Goal: Information Seeking & Learning: Learn about a topic

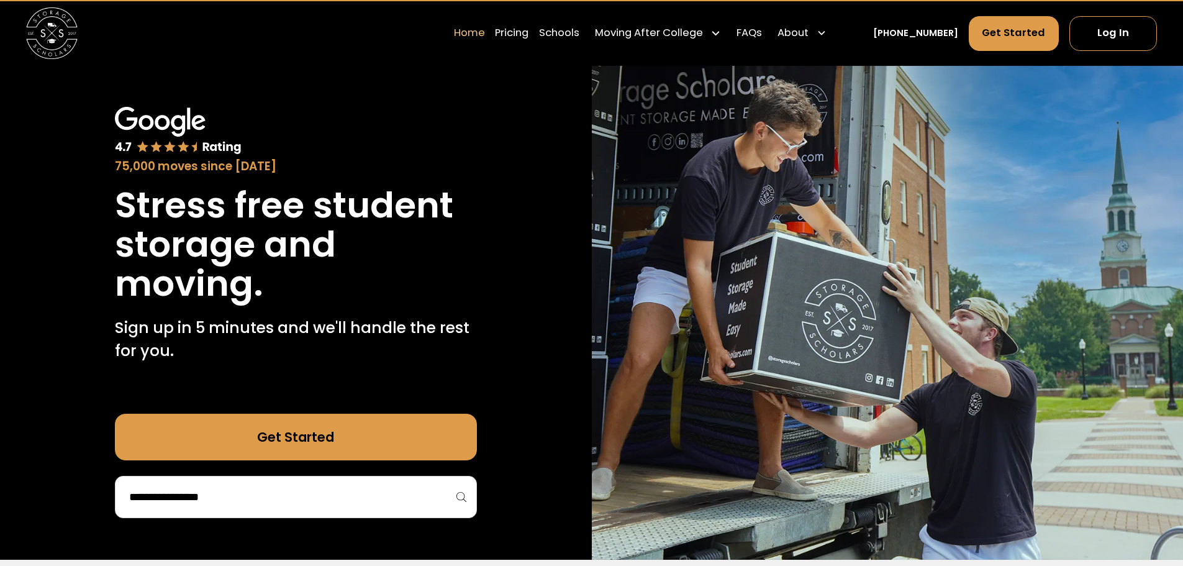
scroll to position [62, 0]
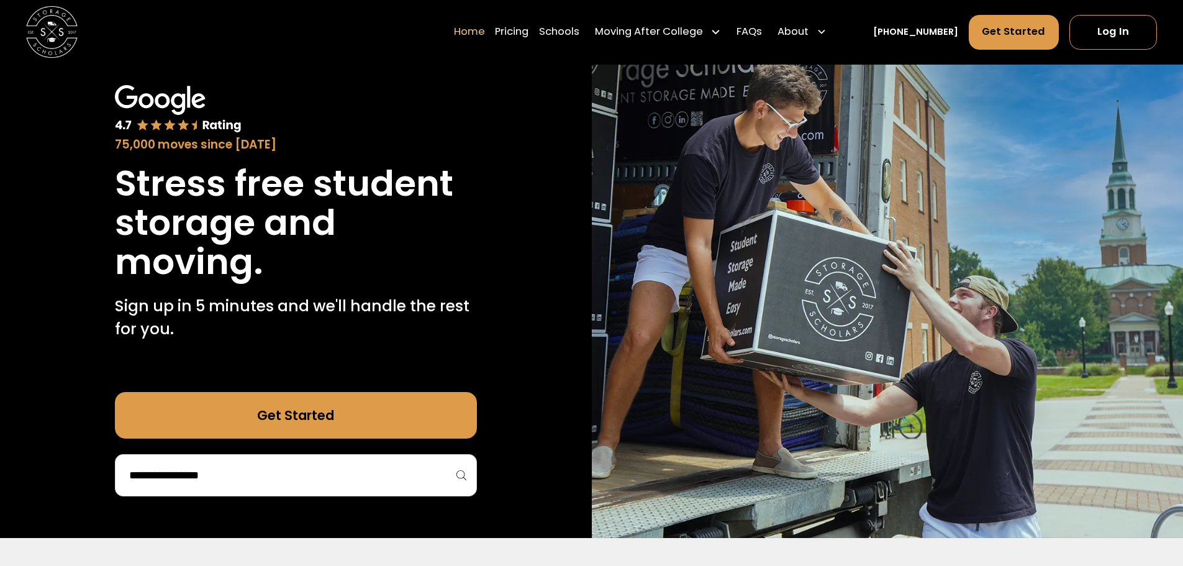
drag, startPoint x: 417, startPoint y: 141, endPoint x: 429, endPoint y: 124, distance: 20.5
drag, startPoint x: 429, startPoint y: 124, endPoint x: 542, endPoint y: 32, distance: 145.6
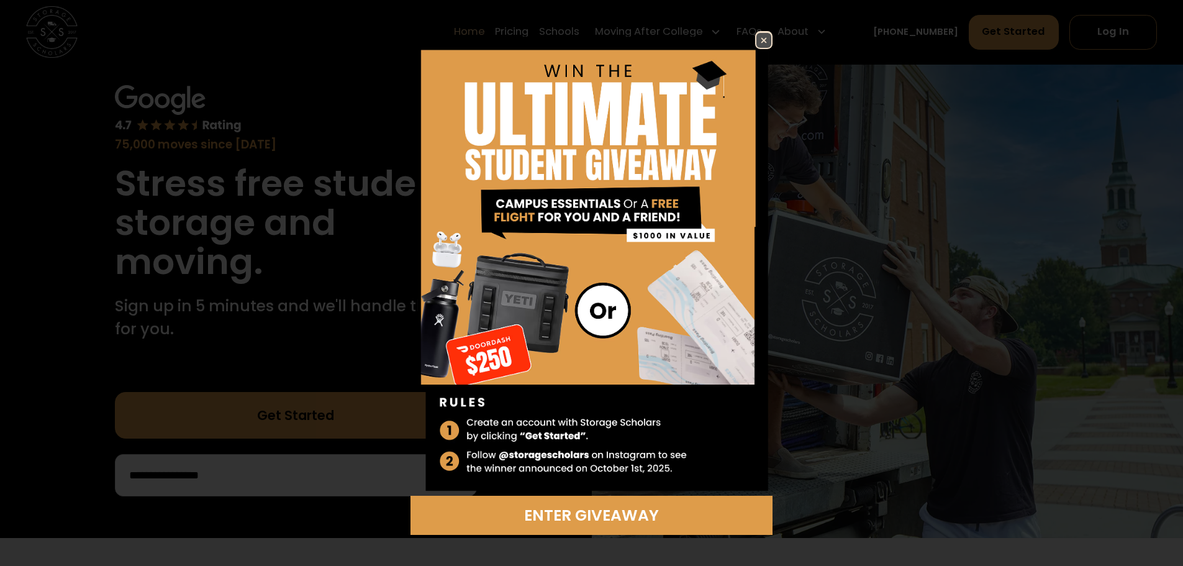
click at [760, 41] on img at bounding box center [763, 40] width 15 height 15
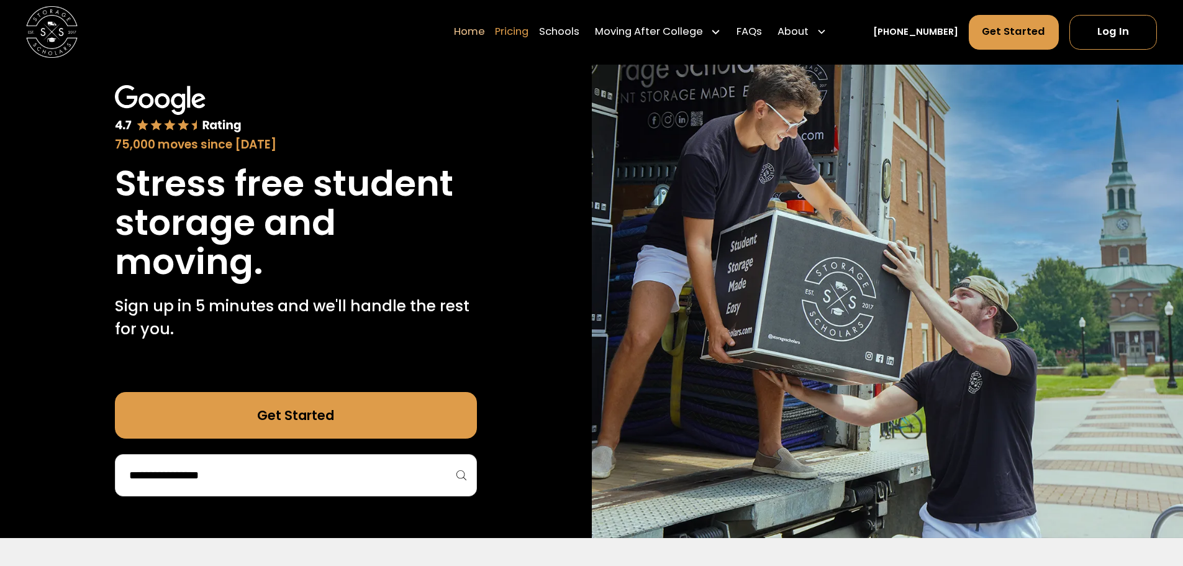
click at [528, 32] on link "Pricing" at bounding box center [512, 32] width 34 height 36
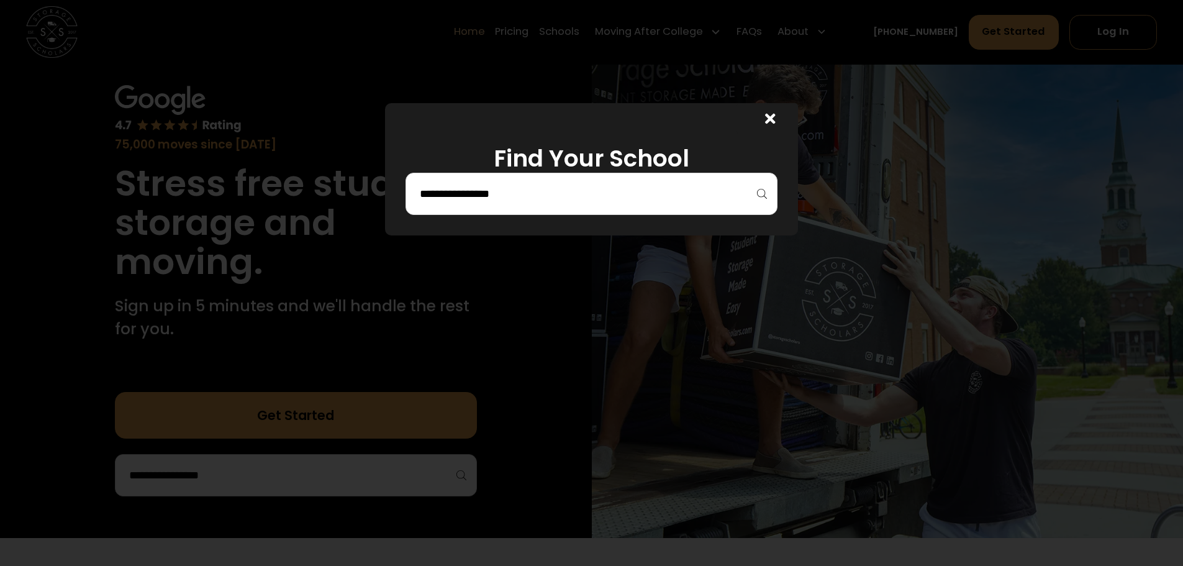
click at [530, 203] on input "search" at bounding box center [591, 193] width 346 height 21
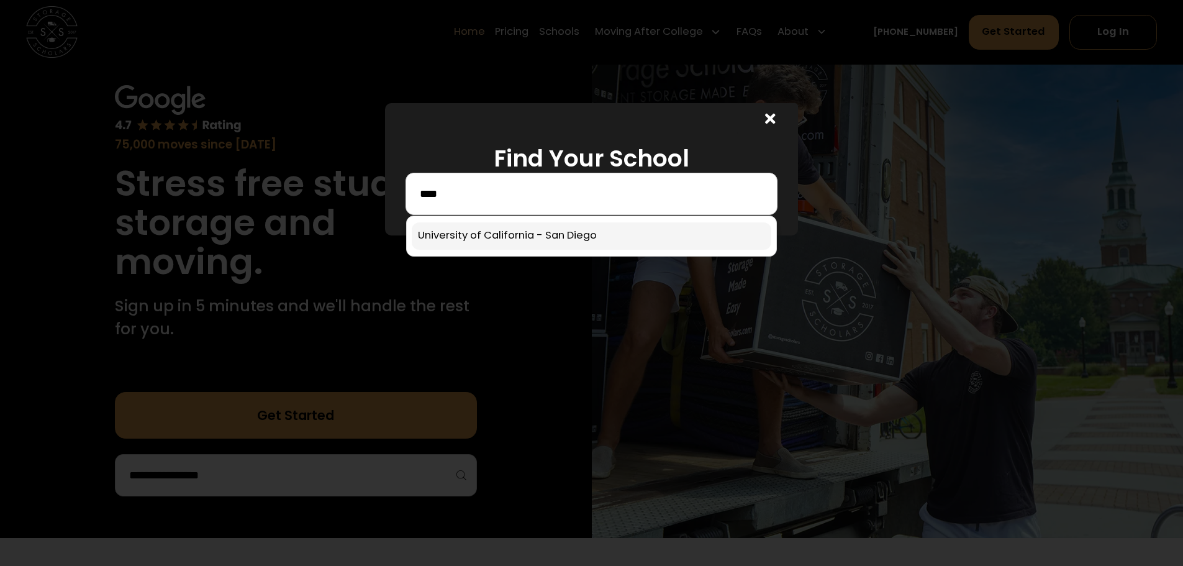
type input "****"
click at [522, 239] on link at bounding box center [591, 235] width 359 height 27
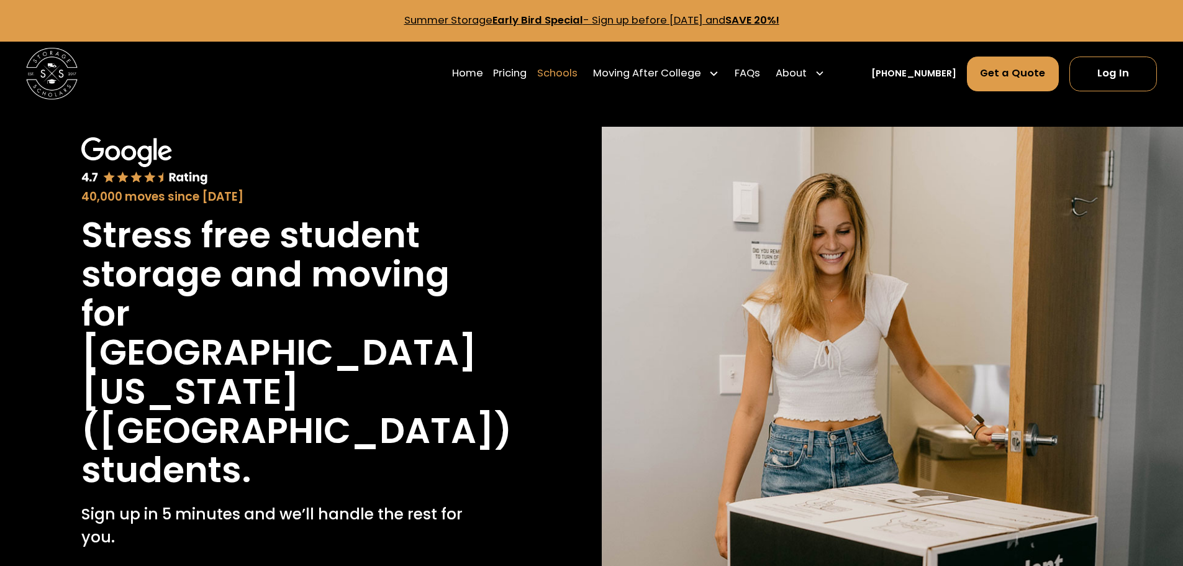
click at [574, 75] on link "Schools" at bounding box center [557, 73] width 40 height 36
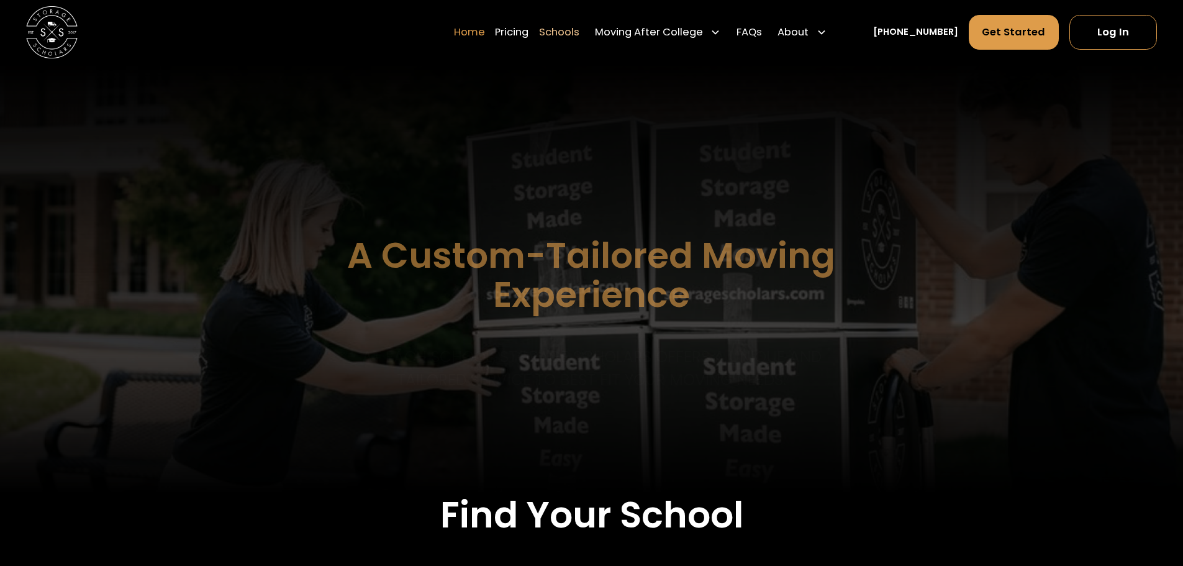
click at [485, 38] on link "Home" at bounding box center [469, 32] width 31 height 36
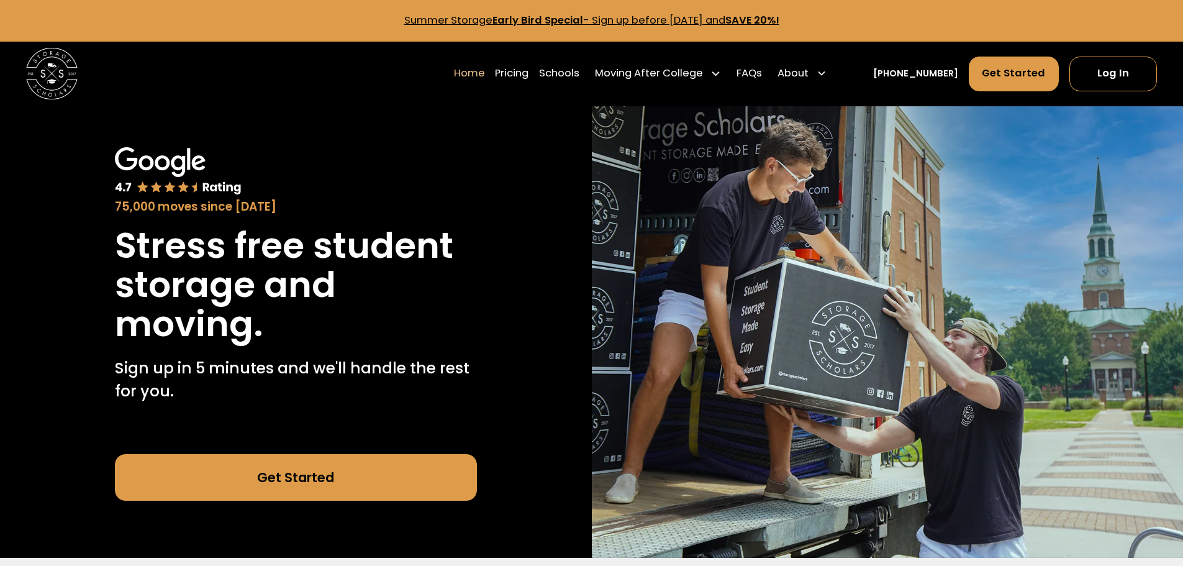
click at [485, 73] on link "Home" at bounding box center [469, 73] width 31 height 36
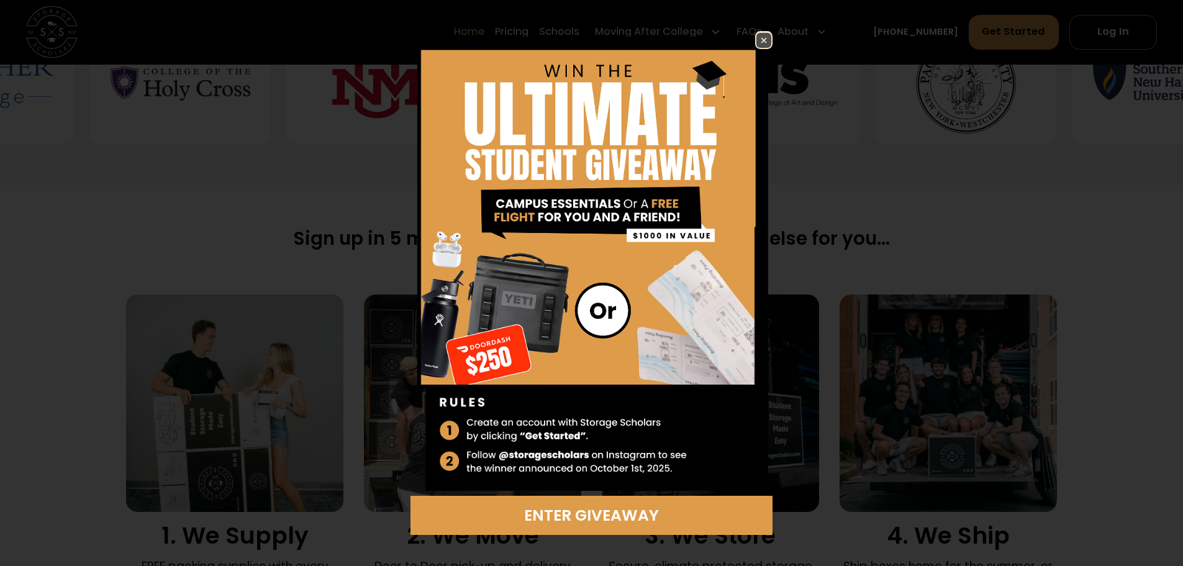
scroll to position [745, 0]
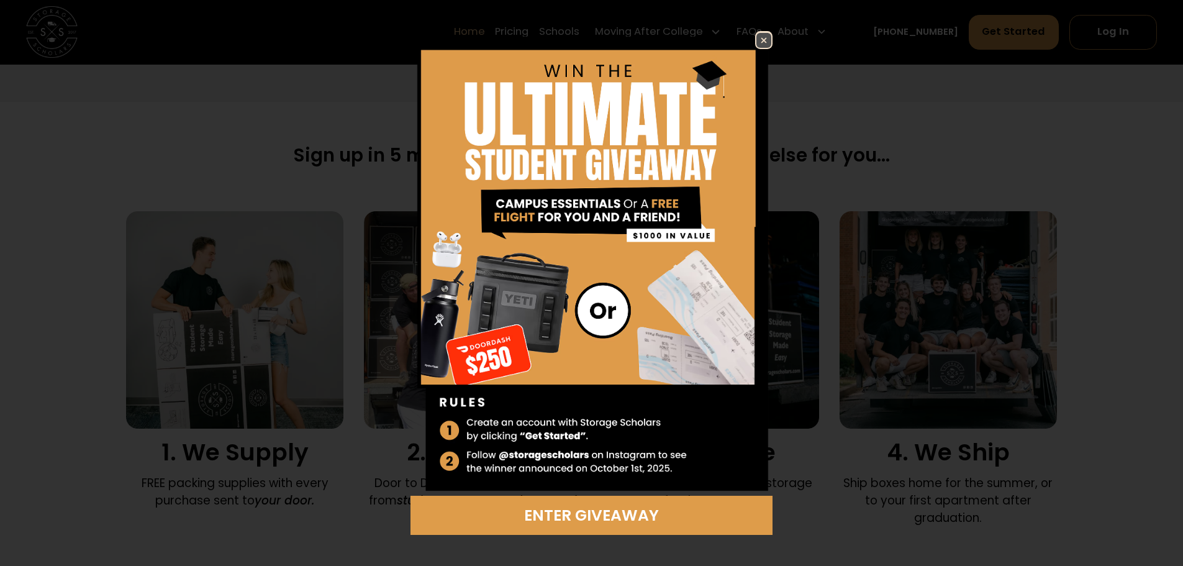
click at [768, 43] on img at bounding box center [763, 40] width 15 height 15
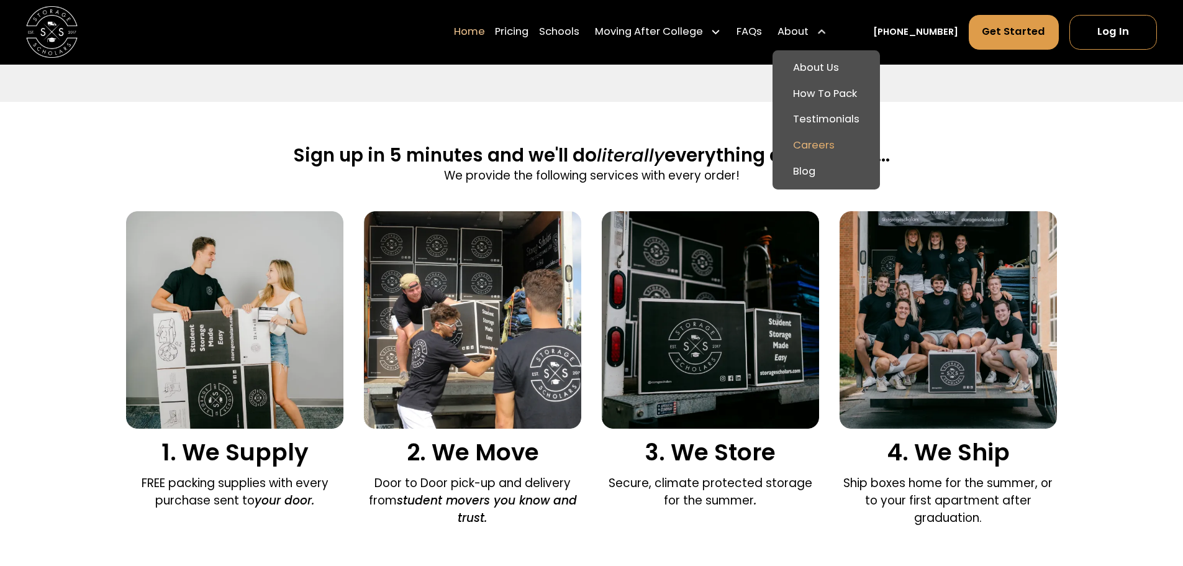
click at [848, 145] on link "Careers" at bounding box center [825, 146] width 97 height 26
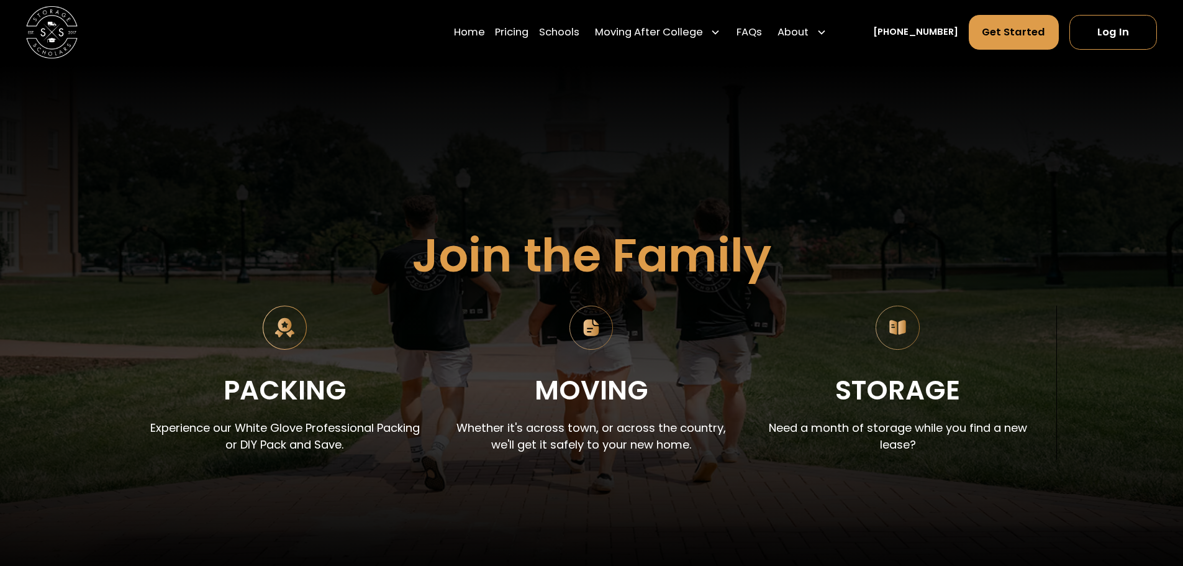
scroll to position [62, 0]
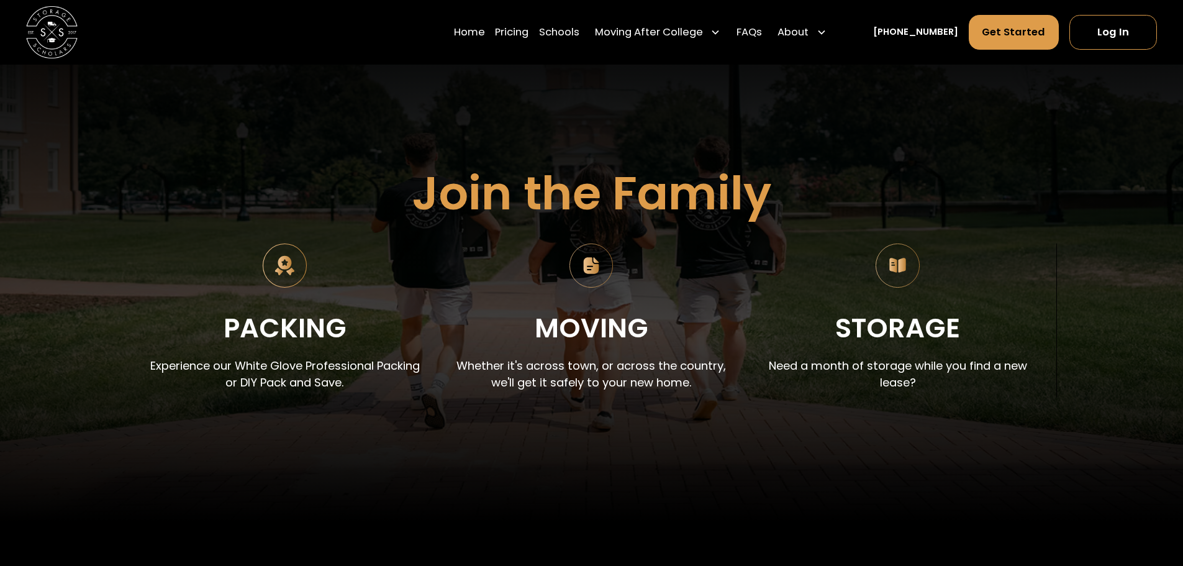
click at [894, 273] on img at bounding box center [897, 265] width 44 height 44
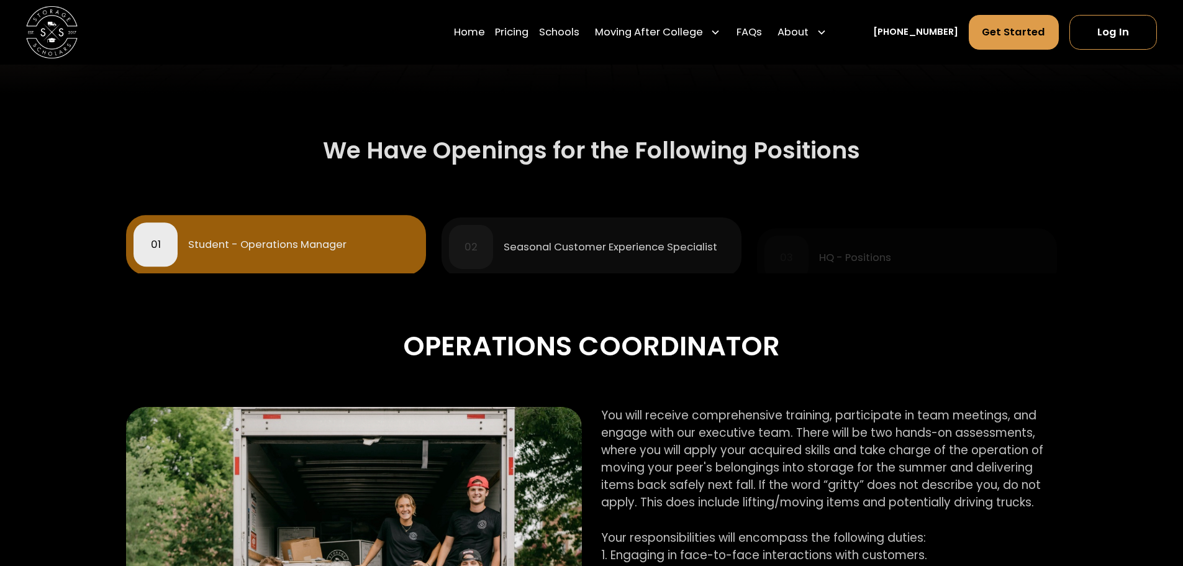
scroll to position [497, 0]
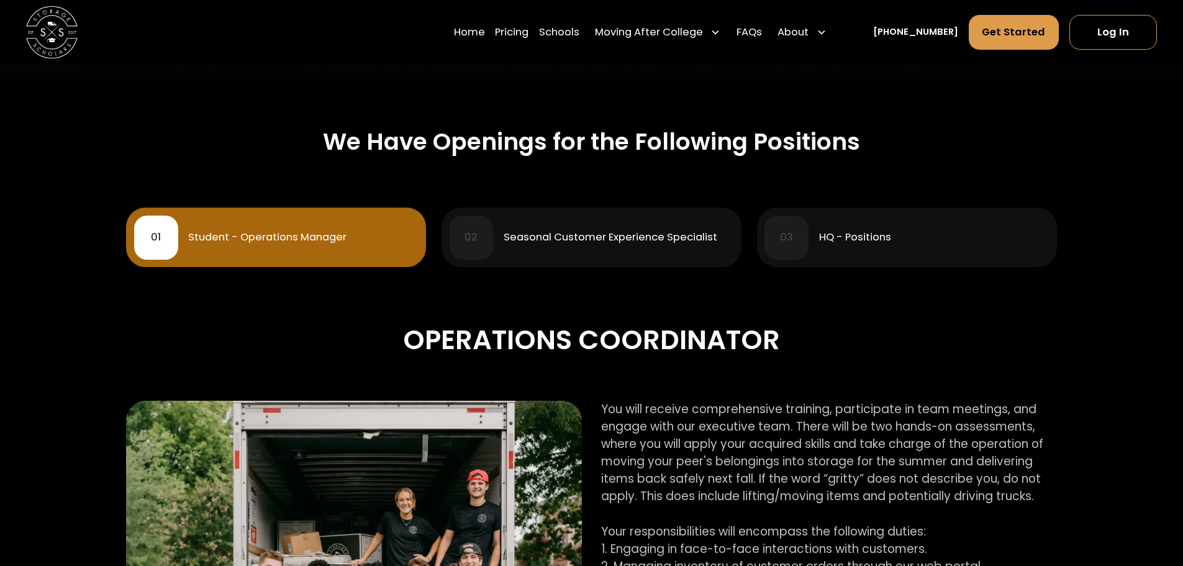
click at [852, 242] on div "HQ - Positions" at bounding box center [855, 237] width 72 height 11
